Goal: Task Accomplishment & Management: Use online tool/utility

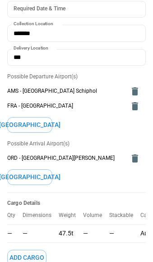
scroll to position [38, 0]
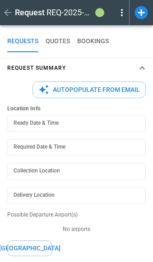
type textarea "*"
type input "**********"
